Goal: Transaction & Acquisition: Book appointment/travel/reservation

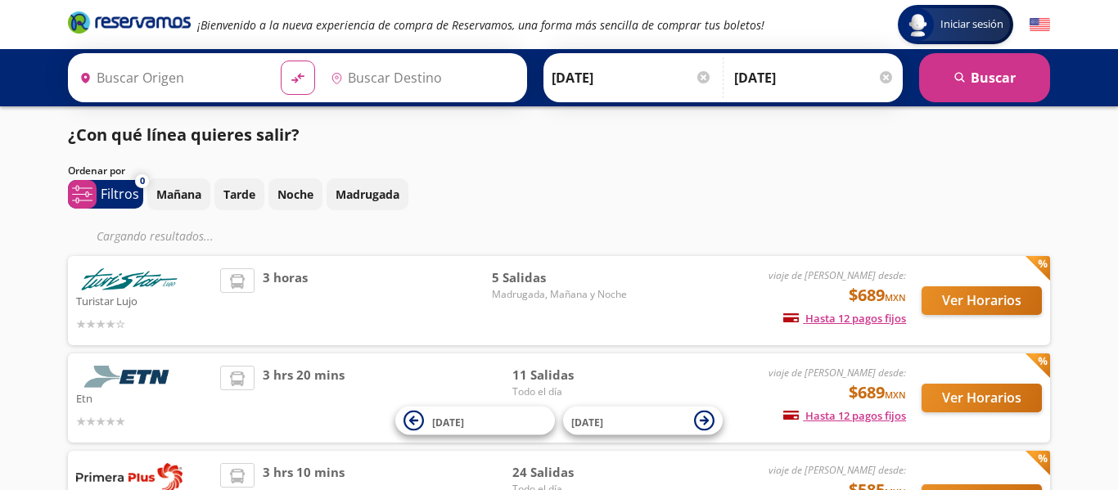
type input "[GEOGRAPHIC_DATA], [GEOGRAPHIC_DATA]"
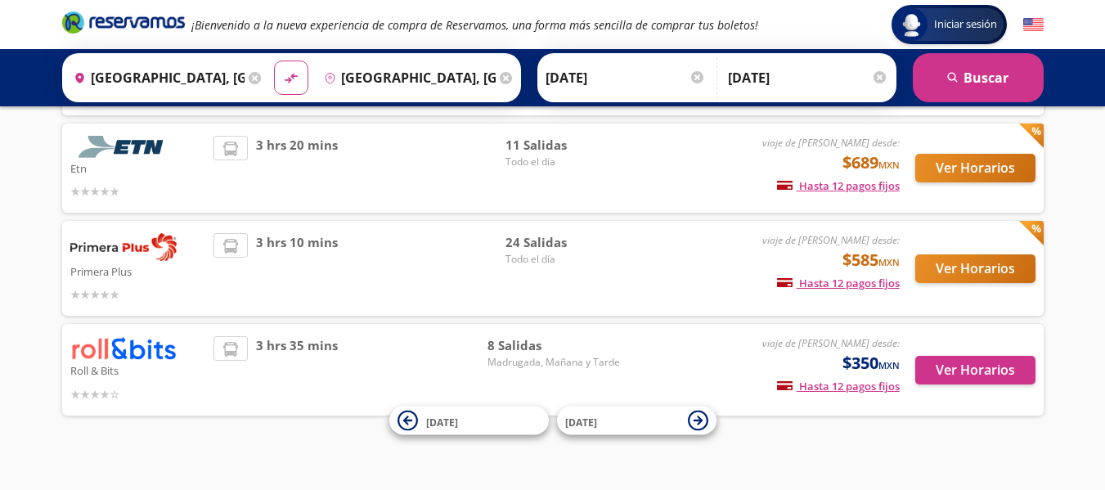
scroll to position [245, 0]
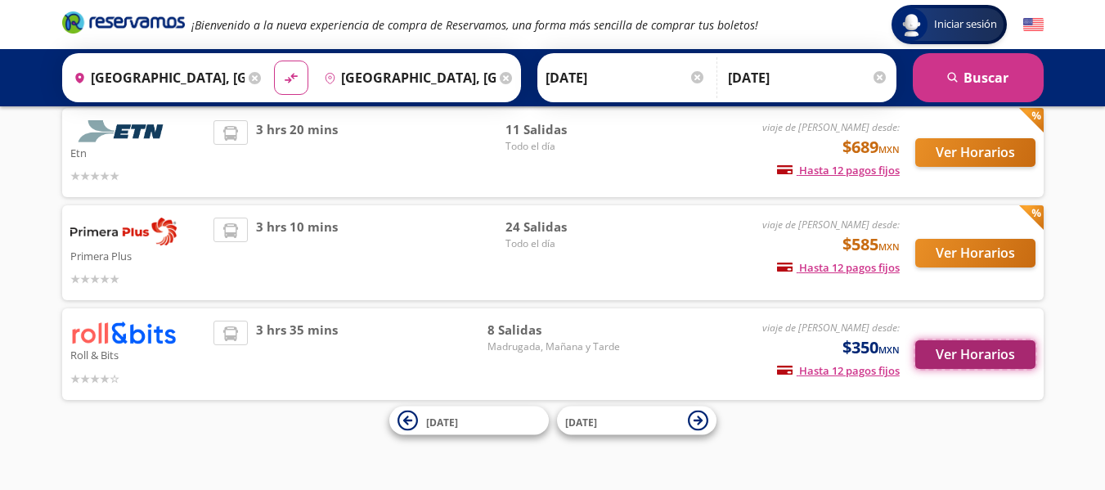
click at [977, 352] on button "Ver Horarios" at bounding box center [976, 354] width 120 height 29
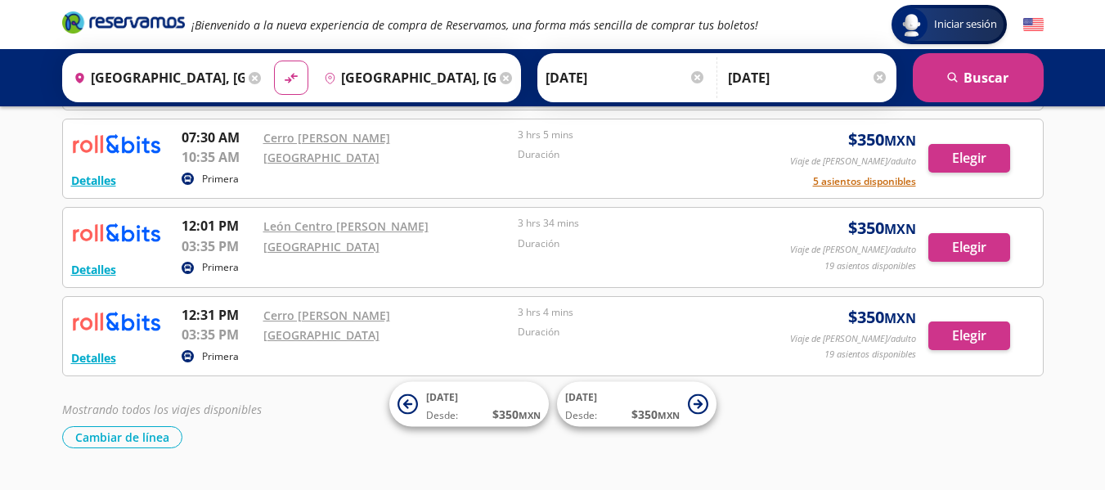
scroll to position [561, 0]
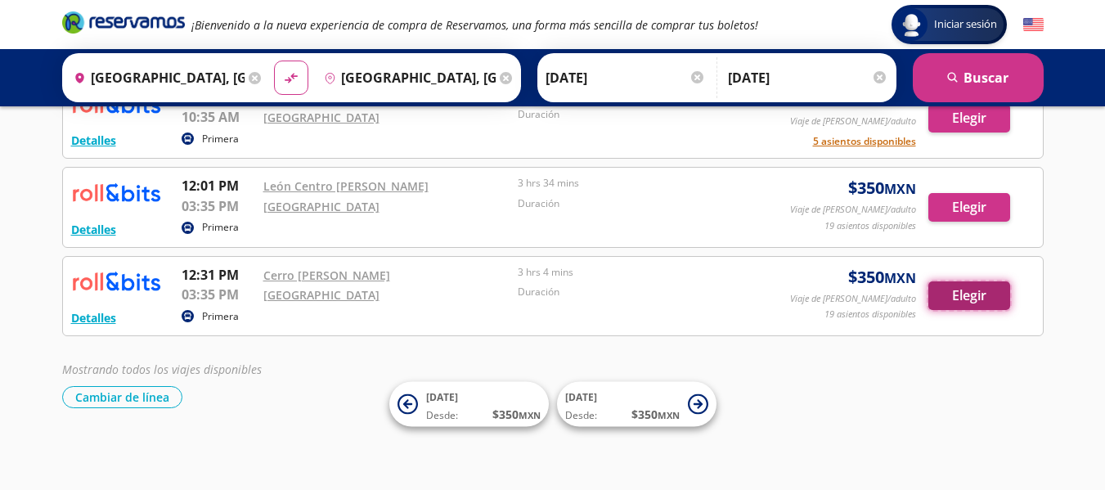
click at [978, 303] on button "Elegir" at bounding box center [970, 295] width 82 height 29
